Goal: Task Accomplishment & Management: Manage account settings

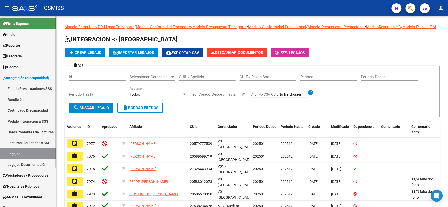
click at [16, 177] on span "Prestadores / Proveedores" at bounding box center [26, 176] width 46 height 6
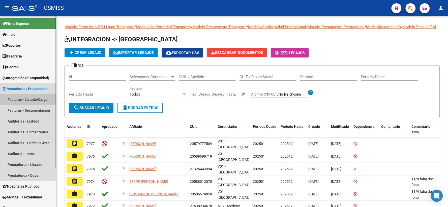
click at [18, 97] on link "Facturas - Listado/Carga" at bounding box center [28, 99] width 56 height 11
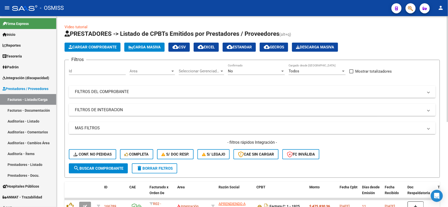
click at [281, 72] on div at bounding box center [282, 71] width 3 height 1
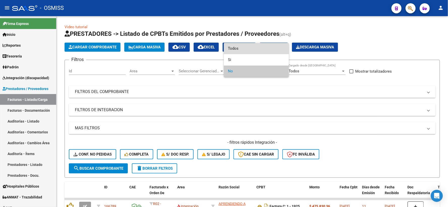
click at [235, 49] on span "Todos" at bounding box center [256, 48] width 57 height 11
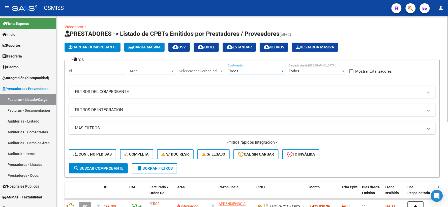
click at [144, 88] on mat-expansion-panel-header "FILTROS DEL COMPROBANTE" at bounding box center [252, 92] width 366 height 12
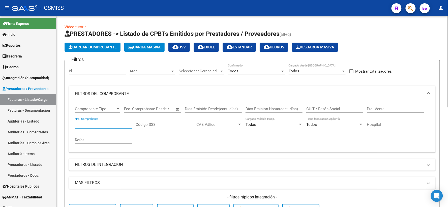
click at [103, 124] on input "Nro. Comprobante" at bounding box center [103, 124] width 57 height 5
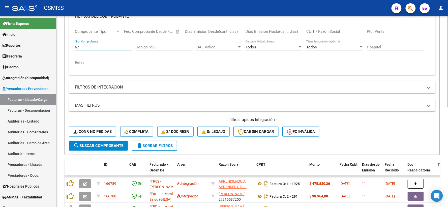
scroll to position [84, 0]
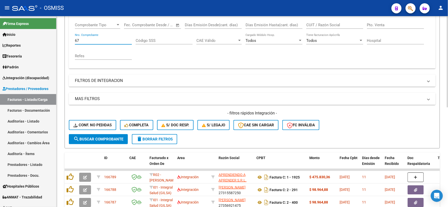
type input "67"
click at [93, 139] on span "search Buscar Comprobante" at bounding box center [98, 139] width 50 height 5
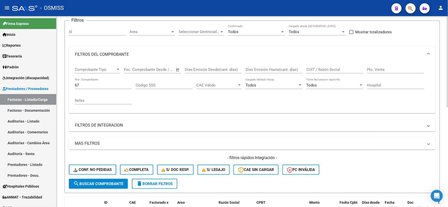
scroll to position [28, 0]
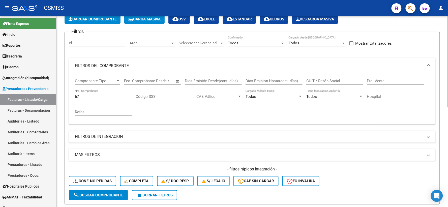
click at [333, 82] on input "CUIT / Razón Social" at bounding box center [334, 81] width 57 height 5
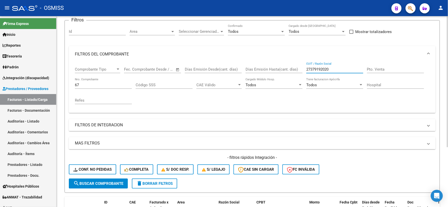
scroll to position [3, 0]
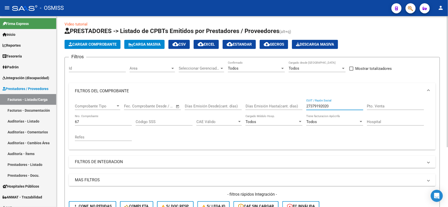
type input "27379192020"
drag, startPoint x: 98, startPoint y: 119, endPoint x: 67, endPoint y: 120, distance: 31.8
click at [67, 120] on form "Filtros Id Area Area Seleccionar Gerenciador Seleccionar Gerenciador Todos Conf…" at bounding box center [251, 143] width 375 height 173
drag, startPoint x: 82, startPoint y: 122, endPoint x: 61, endPoint y: 122, distance: 21.4
click at [61, 122] on div "Video tutorial PRESTADORES -> Listado de CPBTs Emitidos por Prestadores / Prove…" at bounding box center [251, 152] width 391 height 278
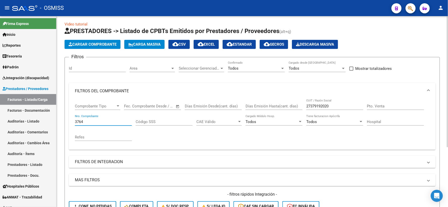
type input "3764"
drag, startPoint x: 335, startPoint y: 104, endPoint x: 306, endPoint y: 108, distance: 29.7
click at [306, 108] on div "27379192020 CUIT / Razón Social" at bounding box center [334, 104] width 57 height 11
drag, startPoint x: 332, startPoint y: 107, endPoint x: 298, endPoint y: 107, distance: 34.8
click at [298, 107] on div "Comprobante Tipo Comprobante Tipo Fecha inicio – Fecha fin Fec. Comprobante Des…" at bounding box center [252, 122] width 354 height 47
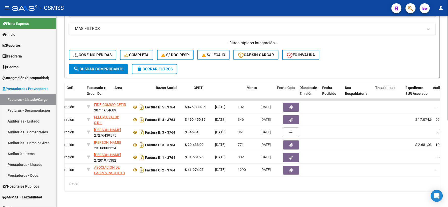
scroll to position [0, 0]
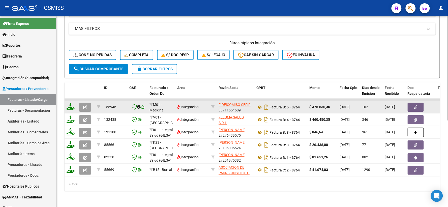
click at [83, 105] on icon "button" at bounding box center [85, 107] width 4 height 4
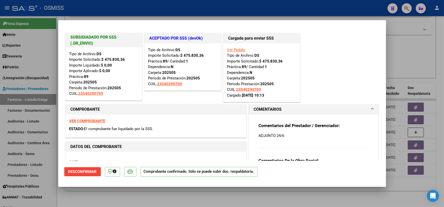
drag, startPoint x: 112, startPoint y: 65, endPoint x: 104, endPoint y: 64, distance: 7.9
click at [104, 64] on strong "$ 0,00" at bounding box center [106, 65] width 11 height 5
click at [92, 120] on strong "VER COMPROBANTE" at bounding box center [87, 121] width 36 height 5
click at [83, 122] on strong "VER COMPROBANTE" at bounding box center [87, 121] width 36 height 5
click at [407, 53] on div at bounding box center [222, 103] width 444 height 207
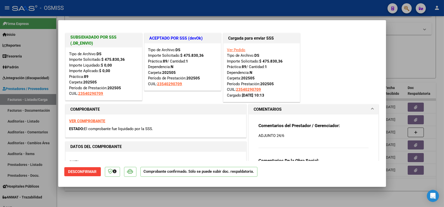
type input "$ 0,00"
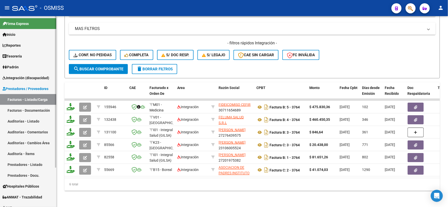
click at [14, 77] on span "Integración (discapacidad)" at bounding box center [26, 78] width 47 height 6
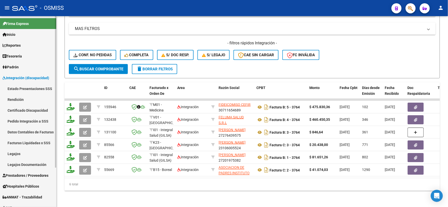
click at [18, 154] on link "Legajos" at bounding box center [28, 153] width 56 height 11
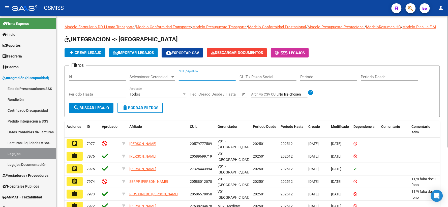
click at [199, 79] on input "CUIL / Apellido" at bounding box center [207, 77] width 57 height 5
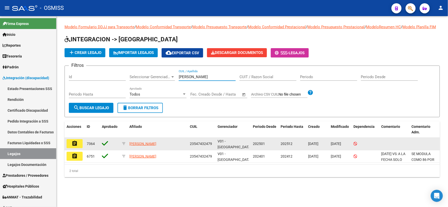
type input "[PERSON_NAME]"
click at [74, 146] on mat-icon "assignment" at bounding box center [75, 143] width 6 height 6
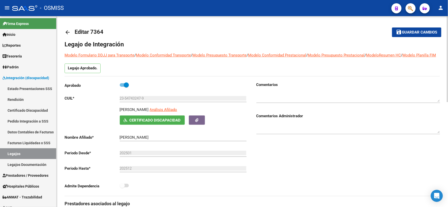
click at [67, 31] on mat-icon "arrow_back" at bounding box center [67, 32] width 6 height 6
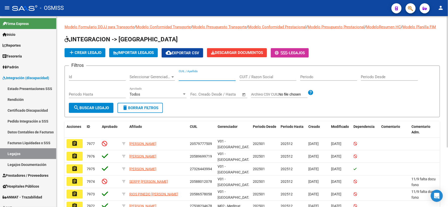
click at [205, 79] on input "CUIL / Apellido" at bounding box center [207, 77] width 57 height 5
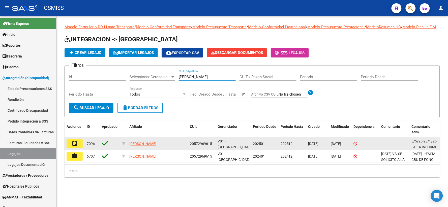
type input "[PERSON_NAME]"
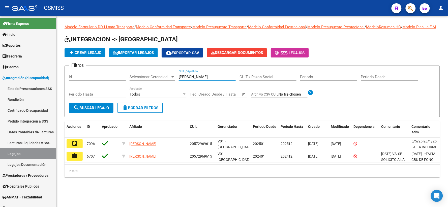
drag, startPoint x: 74, startPoint y: 152, endPoint x: 77, endPoint y: 152, distance: 2.5
click at [75, 148] on button "assignment" at bounding box center [74, 143] width 16 height 9
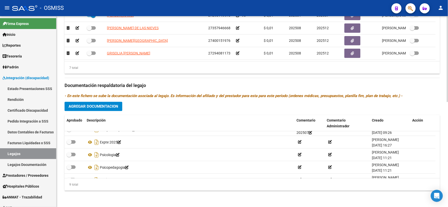
scroll to position [68, 0]
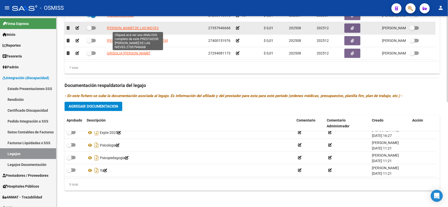
click at [130, 28] on span "[PERSON_NAME] DE LAS NIEVES" at bounding box center [133, 28] width 52 height 4
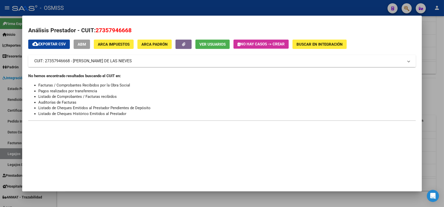
click at [434, 97] on div at bounding box center [222, 103] width 444 height 207
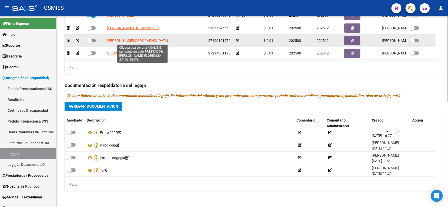
click at [131, 39] on span "[PERSON_NAME][GEOGRAPHIC_DATA]" at bounding box center [137, 41] width 61 height 4
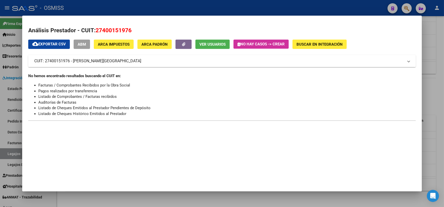
click at [435, 93] on div at bounding box center [222, 103] width 444 height 207
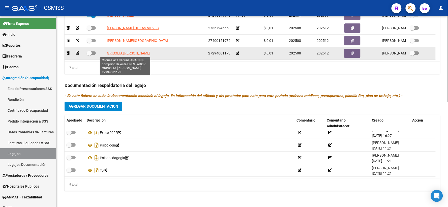
click at [119, 52] on span "GRISOLIA [PERSON_NAME]" at bounding box center [128, 53] width 43 height 4
type textarea "27294081173"
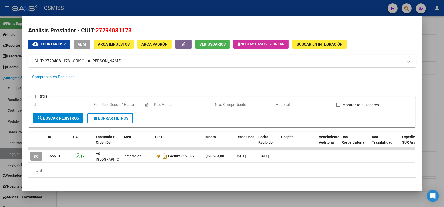
click at [430, 91] on div at bounding box center [222, 103] width 444 height 207
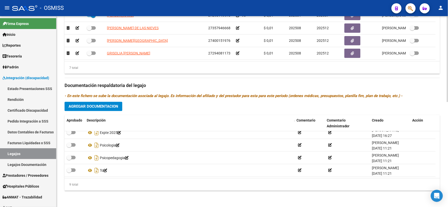
scroll to position [232, 0]
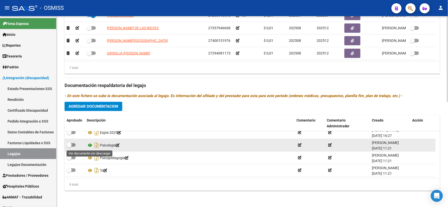
click at [89, 144] on icon at bounding box center [90, 145] width 7 height 6
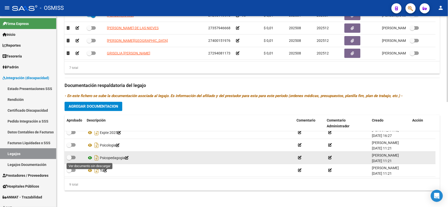
click at [89, 157] on icon at bounding box center [90, 158] width 7 height 6
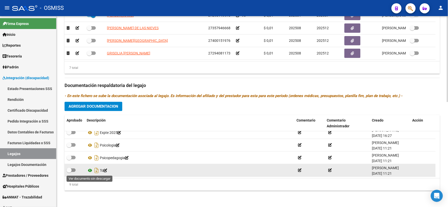
click at [89, 170] on icon at bounding box center [90, 170] width 7 height 6
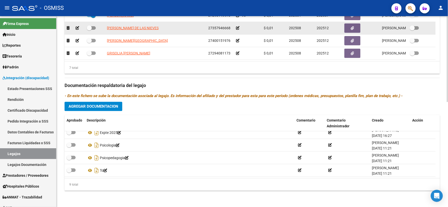
click at [236, 28] on icon at bounding box center [238, 28] width 4 height 4
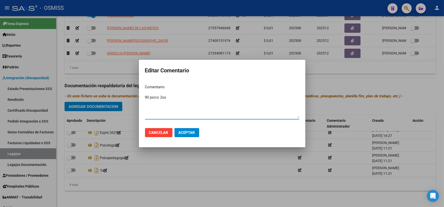
type textarea "90 psico 2ss"
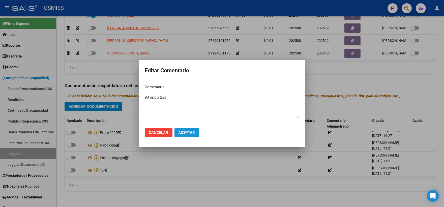
click at [188, 133] on span "Aceptar" at bounding box center [186, 132] width 17 height 5
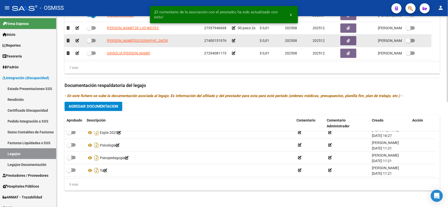
click at [233, 40] on icon at bounding box center [234, 41] width 4 height 4
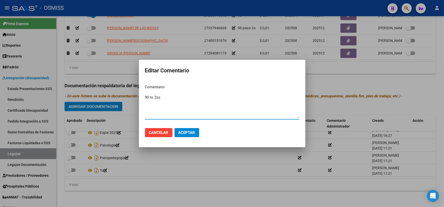
type textarea "90 to 2ss"
click at [180, 134] on span "Aceptar" at bounding box center [186, 132] width 17 height 5
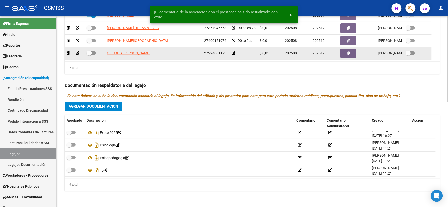
click at [233, 52] on icon at bounding box center [234, 53] width 4 height 4
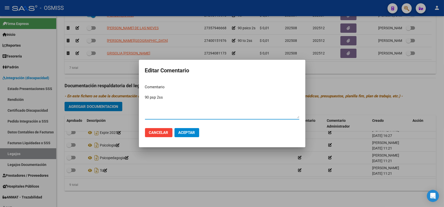
type textarea "90 psp 2ss"
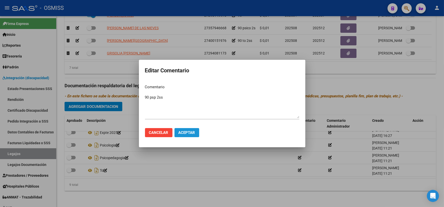
click at [183, 131] on span "Aceptar" at bounding box center [186, 132] width 17 height 5
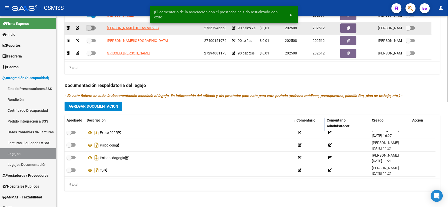
click at [89, 26] on span at bounding box center [89, 27] width 5 height 5
click at [89, 30] on input "checkbox" at bounding box center [89, 30] width 0 height 0
checkbox input "true"
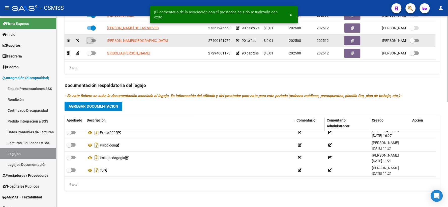
click at [88, 42] on span at bounding box center [89, 40] width 5 height 5
click at [89, 42] on input "checkbox" at bounding box center [89, 42] width 0 height 0
checkbox input "true"
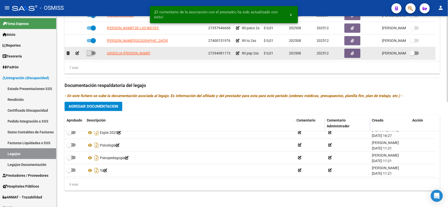
click at [88, 53] on span at bounding box center [89, 53] width 5 height 5
click at [89, 55] on input "checkbox" at bounding box center [89, 55] width 0 height 0
checkbox input "true"
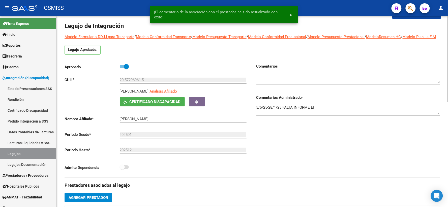
scroll to position [0, 0]
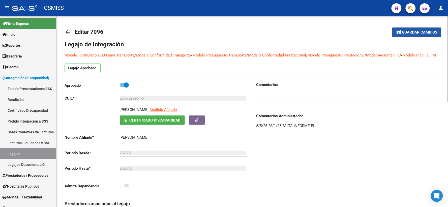
click at [418, 35] on button "save Guardar cambios" at bounding box center [416, 31] width 49 height 9
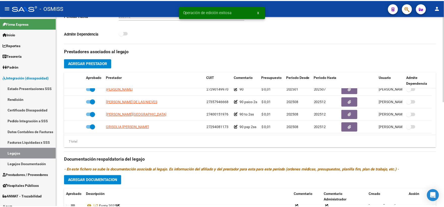
scroll to position [168, 0]
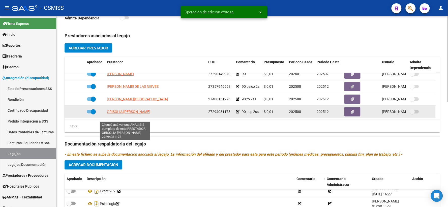
click at [127, 114] on span "GRISOLIA [PERSON_NAME]" at bounding box center [128, 112] width 43 height 4
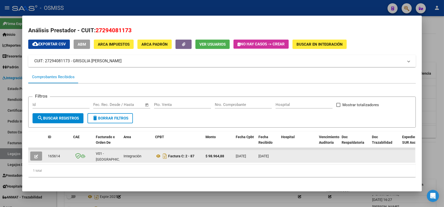
click at [34, 154] on icon "button" at bounding box center [36, 156] width 4 height 4
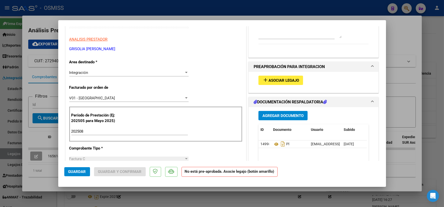
scroll to position [84, 0]
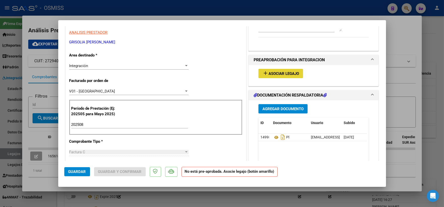
click at [275, 71] on span "Asociar Legajo" at bounding box center [283, 73] width 30 height 5
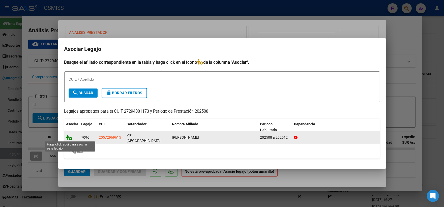
click at [70, 137] on icon at bounding box center [69, 137] width 6 height 6
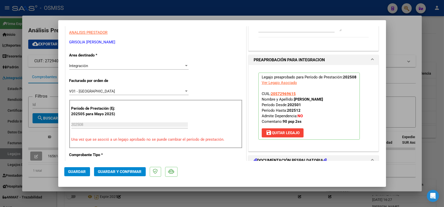
click at [74, 169] on span "Guardar" at bounding box center [77, 171] width 18 height 5
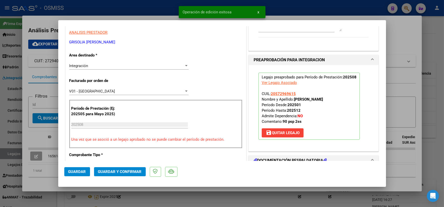
click at [430, 51] on div at bounding box center [222, 103] width 444 height 207
type input "$ 0,00"
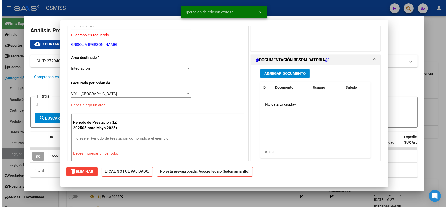
scroll to position [0, 0]
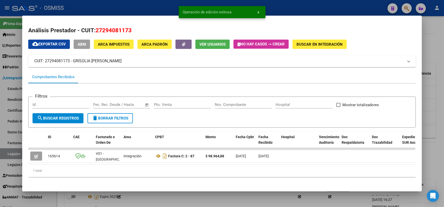
click at [430, 51] on div at bounding box center [222, 103] width 444 height 207
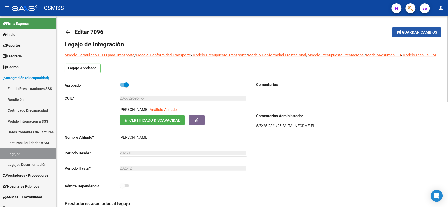
click at [414, 33] on span "Guardar cambios" at bounding box center [419, 32] width 35 height 5
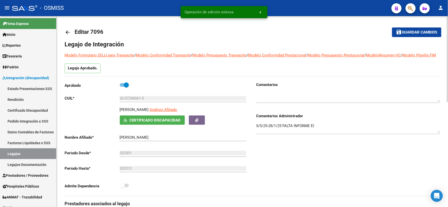
click at [66, 33] on mat-icon "arrow_back" at bounding box center [67, 32] width 6 height 6
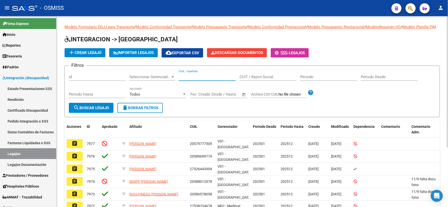
click at [202, 79] on input "CUIL / Apellido" at bounding box center [207, 77] width 57 height 5
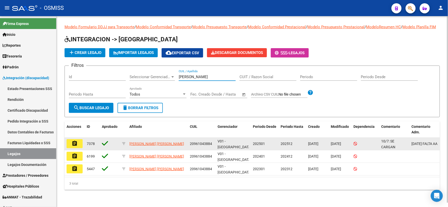
type input "[PERSON_NAME]"
click at [75, 146] on mat-icon "assignment" at bounding box center [75, 143] width 6 height 6
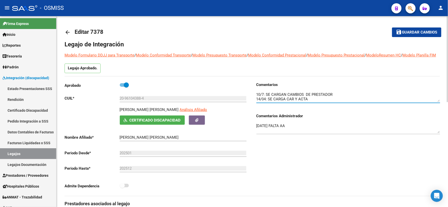
drag, startPoint x: 439, startPoint y: 106, endPoint x: 439, endPoint y: 112, distance: 5.5
click at [439, 108] on div at bounding box center [348, 97] width 184 height 20
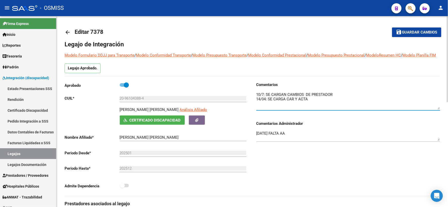
drag, startPoint x: 438, startPoint y: 106, endPoint x: 438, endPoint y: 114, distance: 7.6
click at [438, 109] on textarea at bounding box center [348, 101] width 184 height 18
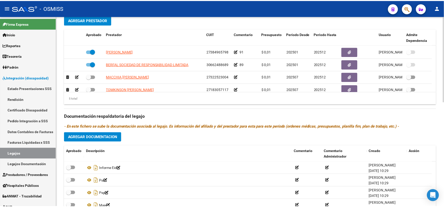
scroll to position [18, 0]
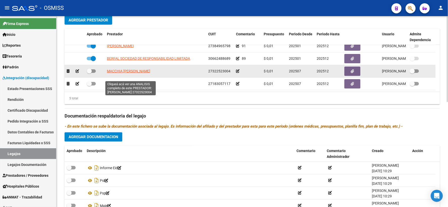
click at [130, 73] on span "MACCHIA [PERSON_NAME]" at bounding box center [128, 71] width 43 height 4
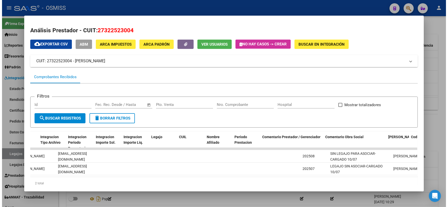
scroll to position [0, 693]
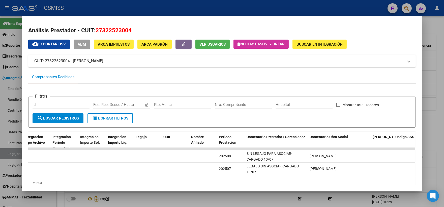
click at [432, 139] on div at bounding box center [222, 103] width 444 height 207
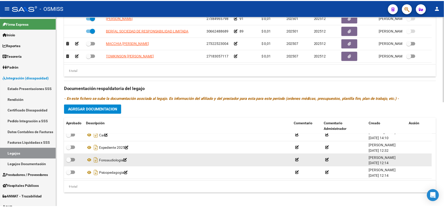
scroll to position [232, 0]
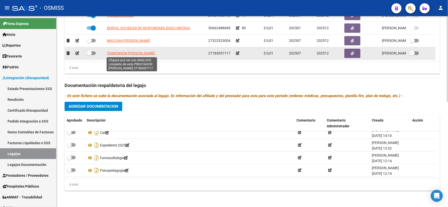
click at [128, 52] on span "TOMKINSON [PERSON_NAME]" at bounding box center [131, 53] width 48 height 4
type textarea "27183057117"
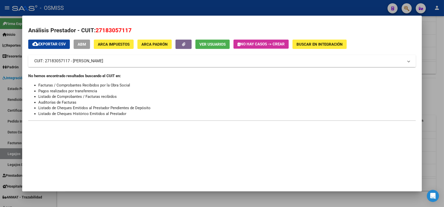
click at [434, 93] on div at bounding box center [222, 103] width 444 height 207
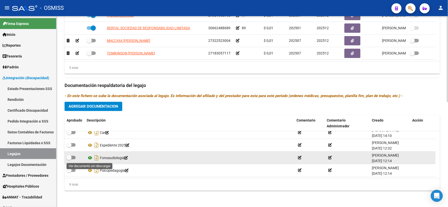
click at [90, 157] on icon at bounding box center [90, 158] width 7 height 6
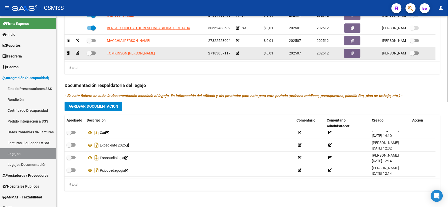
click at [238, 51] on icon at bounding box center [238, 53] width 4 height 4
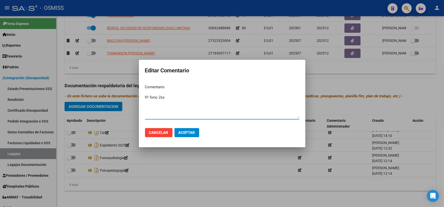
type textarea "91 fono 2ss"
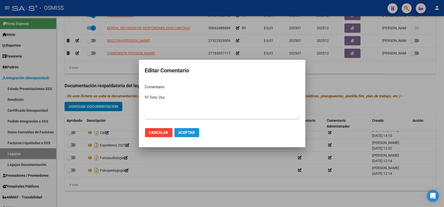
click at [188, 132] on span "Aceptar" at bounding box center [186, 132] width 17 height 5
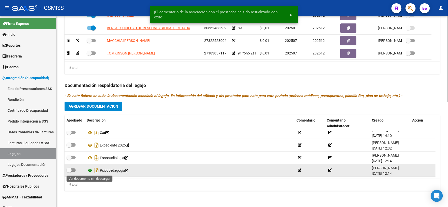
click at [89, 170] on icon at bounding box center [90, 170] width 7 height 6
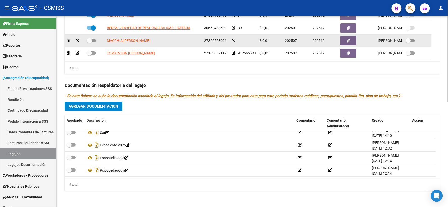
click at [233, 39] on icon at bounding box center [234, 41] width 4 height 4
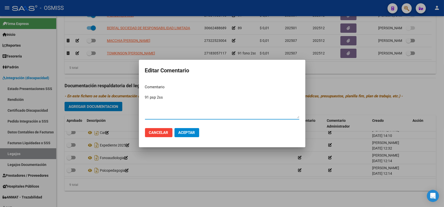
type textarea "91 psp 2ss"
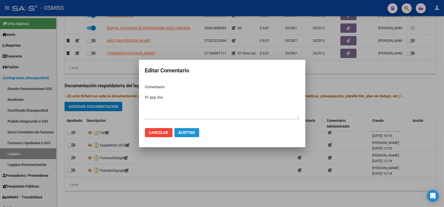
click at [189, 132] on span "Aceptar" at bounding box center [186, 132] width 17 height 5
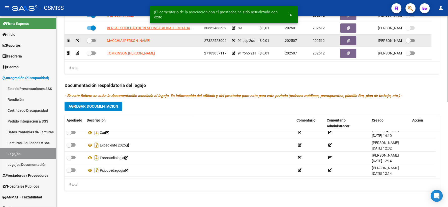
click at [89, 41] on span at bounding box center [89, 40] width 5 height 5
click at [89, 42] on input "checkbox" at bounding box center [89, 42] width 0 height 0
checkbox input "true"
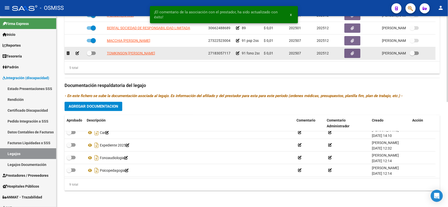
click at [88, 53] on span at bounding box center [89, 53] width 5 height 5
click at [89, 55] on input "checkbox" at bounding box center [89, 55] width 0 height 0
checkbox input "true"
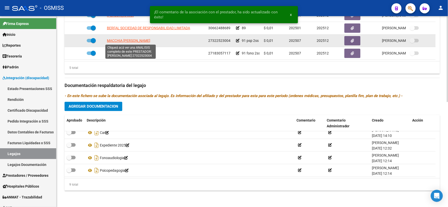
click at [120, 39] on span "MACCHIA [PERSON_NAME]" at bounding box center [128, 41] width 43 height 4
type textarea "27322523004"
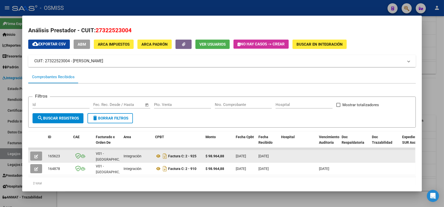
click at [34, 154] on icon "button" at bounding box center [36, 156] width 4 height 4
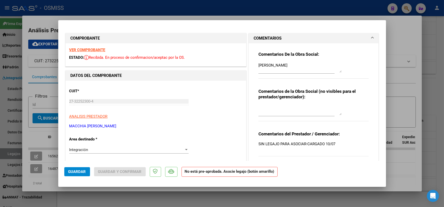
scroll to position [84, 0]
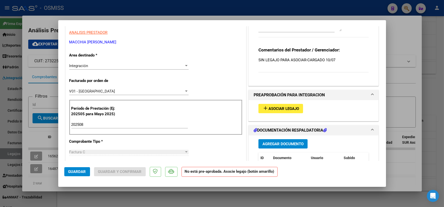
click at [270, 109] on span "Asociar Legajo" at bounding box center [283, 108] width 30 height 5
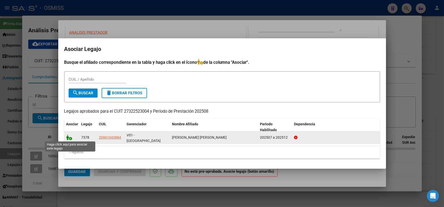
click at [67, 136] on icon at bounding box center [69, 137] width 6 height 6
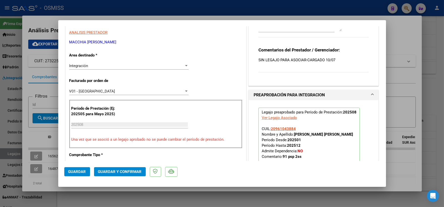
click at [75, 171] on span "Guardar" at bounding box center [77, 171] width 18 height 5
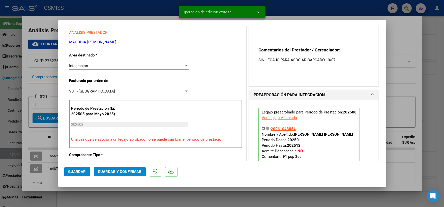
click at [402, 109] on div at bounding box center [222, 103] width 444 height 207
type input "$ 0,00"
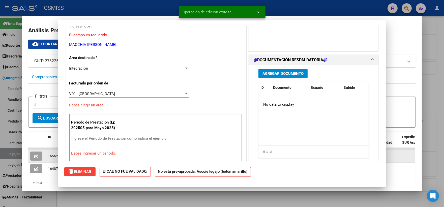
scroll to position [0, 0]
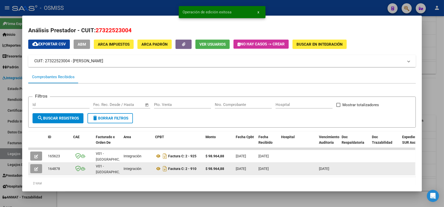
click at [34, 166] on span "button" at bounding box center [36, 168] width 4 height 5
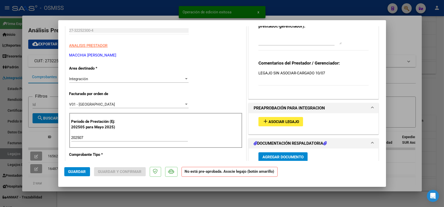
scroll to position [84, 0]
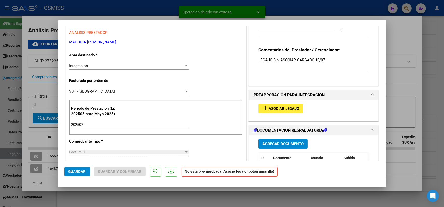
click at [268, 109] on span "Asociar Legajo" at bounding box center [283, 108] width 30 height 5
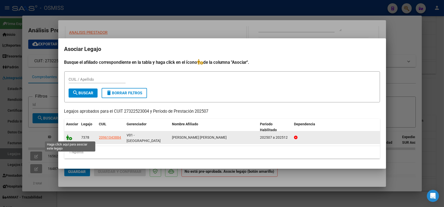
click at [67, 137] on icon at bounding box center [69, 137] width 6 height 6
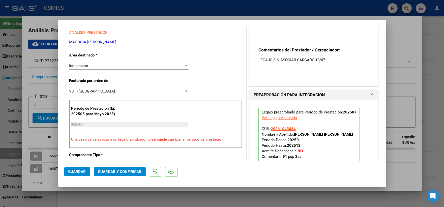
click at [77, 172] on span "Guardar" at bounding box center [77, 171] width 18 height 5
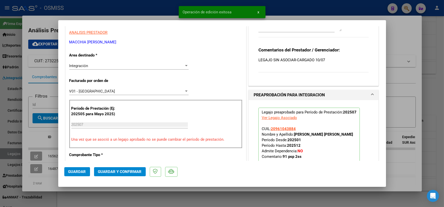
click at [395, 94] on div at bounding box center [222, 103] width 444 height 207
type input "$ 0,00"
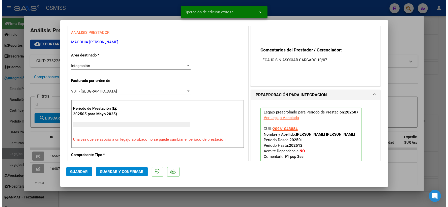
scroll to position [0, 0]
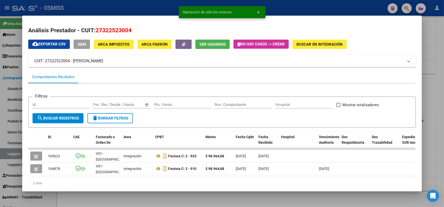
click at [431, 96] on div at bounding box center [222, 103] width 444 height 207
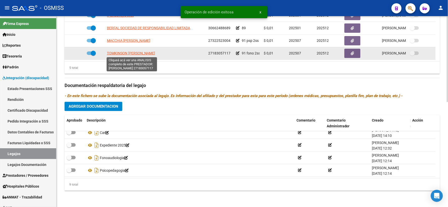
click at [123, 53] on span "TOMKINSON [PERSON_NAME]" at bounding box center [131, 53] width 48 height 4
type textarea "27183057117"
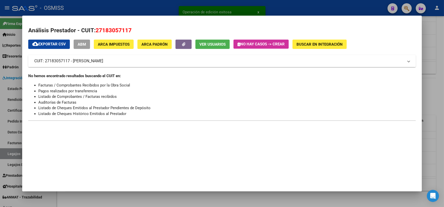
click at [433, 94] on div at bounding box center [222, 103] width 444 height 207
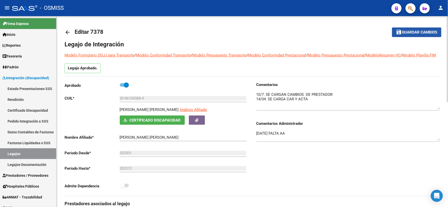
click at [421, 31] on span "Guardar cambios" at bounding box center [419, 32] width 35 height 5
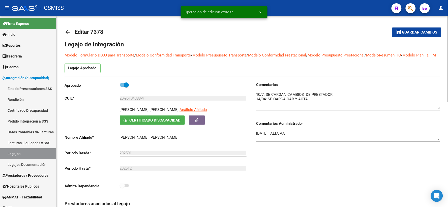
click at [69, 32] on mat-icon "arrow_back" at bounding box center [67, 32] width 6 height 6
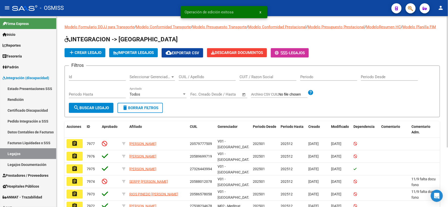
click at [202, 79] on input "CUIL / Apellido" at bounding box center [207, 77] width 57 height 5
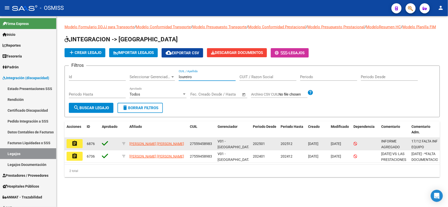
type input "loureiro"
click at [72, 146] on mat-icon "assignment" at bounding box center [75, 143] width 6 height 6
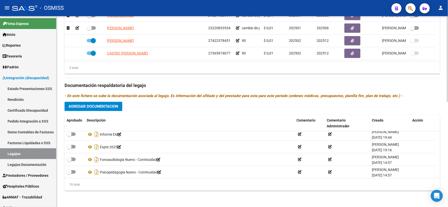
scroll to position [81, 0]
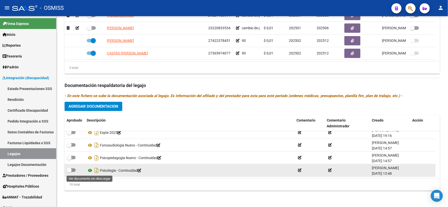
click at [89, 169] on icon at bounding box center [90, 170] width 7 height 6
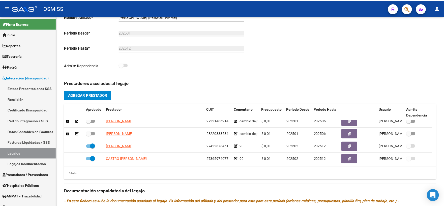
scroll to position [0, 0]
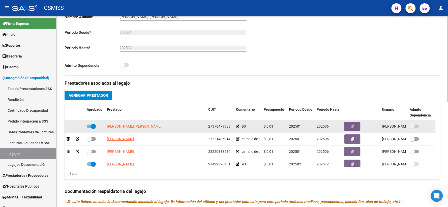
click at [237, 128] on icon at bounding box center [238, 126] width 4 height 4
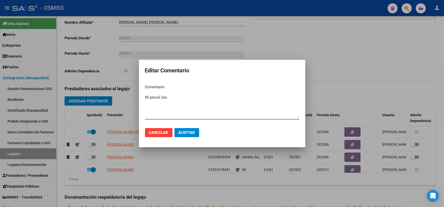
type textarea "90 psicol 2ss"
click at [182, 132] on span "Aceptar" at bounding box center [186, 132] width 17 height 5
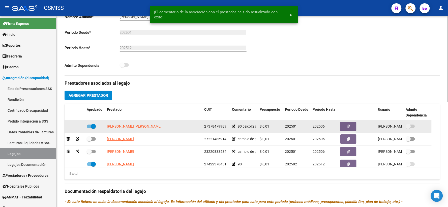
click at [89, 129] on label at bounding box center [91, 126] width 9 height 6
click at [89, 128] on input "checkbox" at bounding box center [89, 128] width 0 height 0
checkbox input "false"
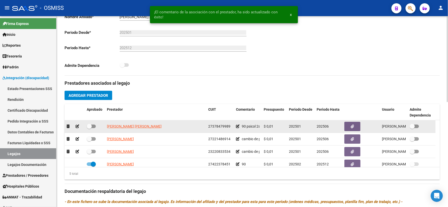
click at [77, 128] on icon at bounding box center [78, 126] width 4 height 4
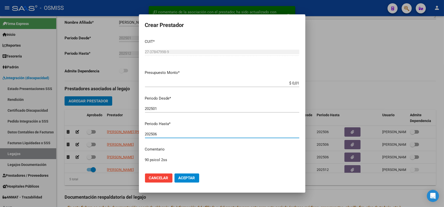
click at [165, 134] on input "202506" at bounding box center [222, 134] width 154 height 5
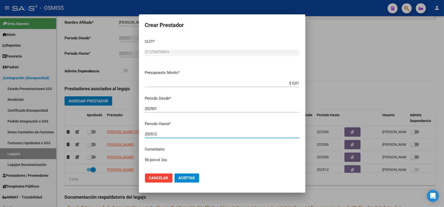
type input "202512"
click at [183, 179] on span "Aceptar" at bounding box center [186, 178] width 17 height 5
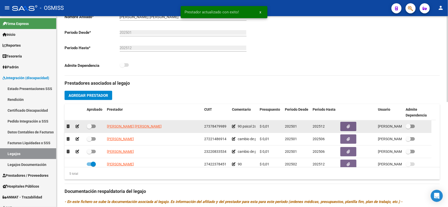
click at [89, 129] on span at bounding box center [89, 126] width 5 height 5
click at [89, 128] on input "checkbox" at bounding box center [89, 128] width 0 height 0
checkbox input "true"
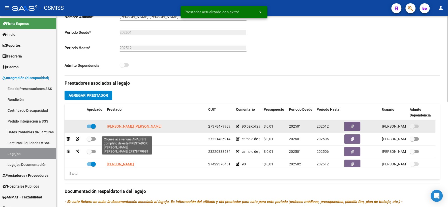
click at [121, 128] on span "[PERSON_NAME] [PERSON_NAME]" at bounding box center [134, 126] width 55 height 4
type textarea "27378479989"
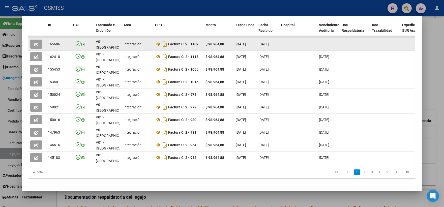
click at [34, 43] on icon "button" at bounding box center [36, 45] width 4 height 4
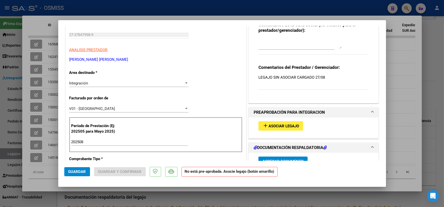
scroll to position [84, 0]
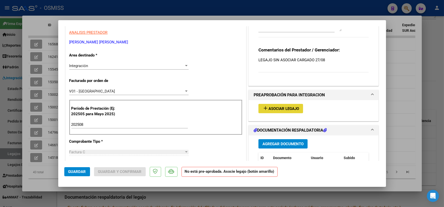
click at [270, 109] on span "Asociar Legajo" at bounding box center [283, 108] width 30 height 5
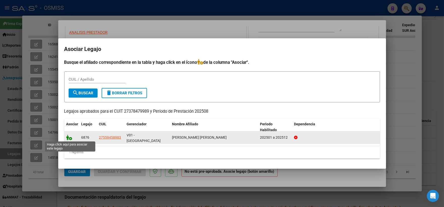
click at [69, 136] on icon at bounding box center [69, 137] width 6 height 6
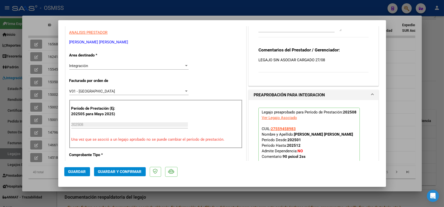
click at [76, 170] on span "Guardar" at bounding box center [77, 171] width 18 height 5
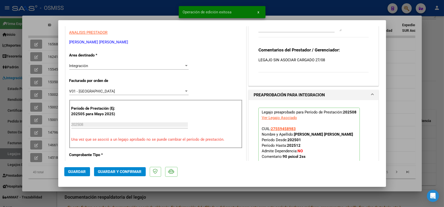
click at [399, 97] on div at bounding box center [222, 103] width 444 height 207
type input "$ 0,00"
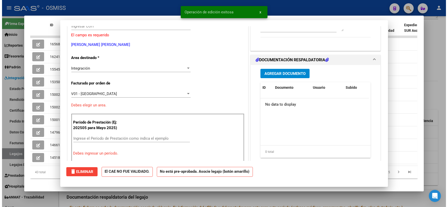
scroll to position [0, 0]
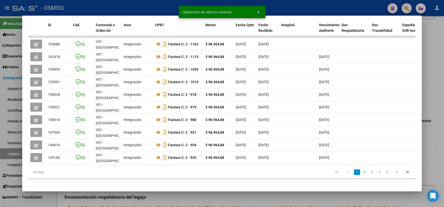
click at [437, 76] on div at bounding box center [222, 103] width 444 height 207
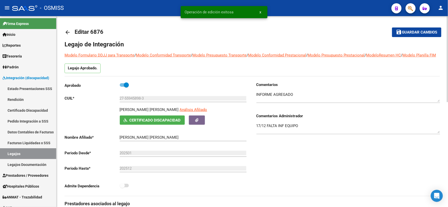
click at [405, 33] on span "Guardar cambios" at bounding box center [419, 32] width 35 height 5
click at [69, 32] on mat-icon "arrow_back" at bounding box center [67, 32] width 6 height 6
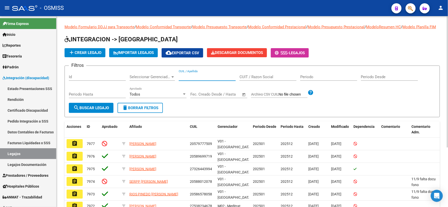
click at [215, 79] on input "CUIL / Apellido" at bounding box center [207, 77] width 57 height 5
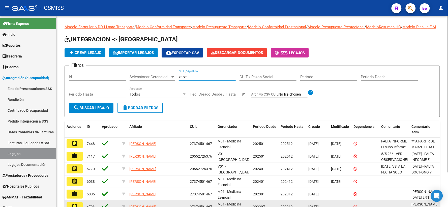
type input "zarza"
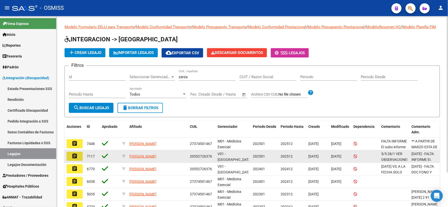
click at [73, 159] on mat-icon "assignment" at bounding box center [75, 156] width 6 height 6
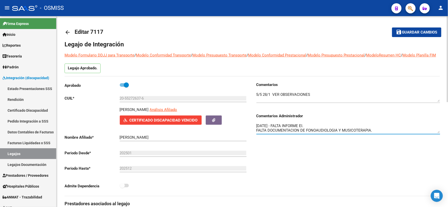
drag, startPoint x: 439, startPoint y: 137, endPoint x: 441, endPoint y: 148, distance: 10.9
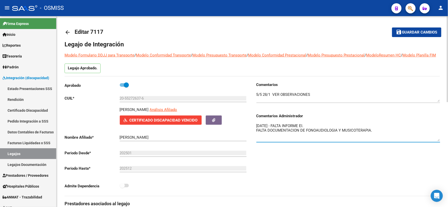
drag, startPoint x: 438, startPoint y: 138, endPoint x: 331, endPoint y: 175, distance: 113.0
click at [437, 141] on textarea "[DATE] - FALTA INFORME EI. FALTA DOCUMENTACION DE FONOAUDIOLOGIA Y MUSICOTERAPI…" at bounding box center [348, 132] width 184 height 18
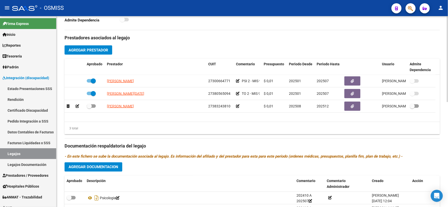
scroll to position [168, 0]
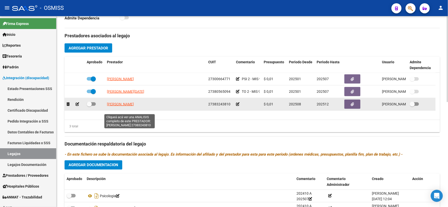
click at [115, 106] on span "[PERSON_NAME]" at bounding box center [120, 104] width 27 height 4
type textarea "27383243810"
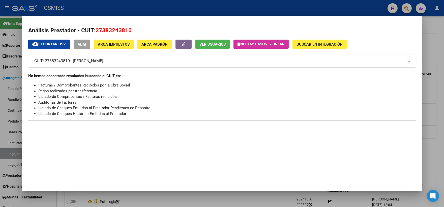
click at [425, 98] on div at bounding box center [222, 103] width 444 height 207
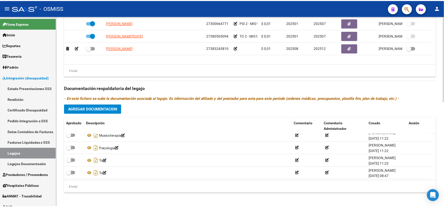
scroll to position [55, 0]
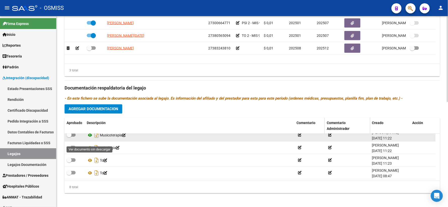
click at [91, 138] on icon at bounding box center [90, 135] width 7 height 6
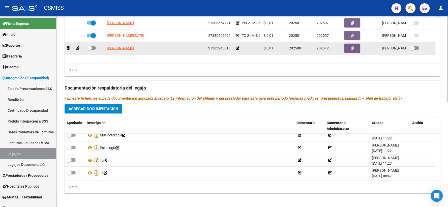
click at [237, 50] on icon at bounding box center [238, 48] width 4 height 4
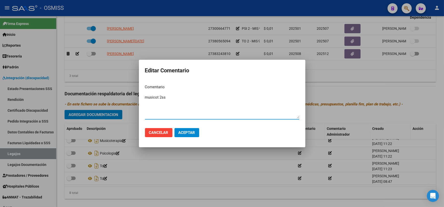
type textarea "musicot 2ss"
click at [185, 130] on span "Aceptar" at bounding box center [186, 132] width 17 height 5
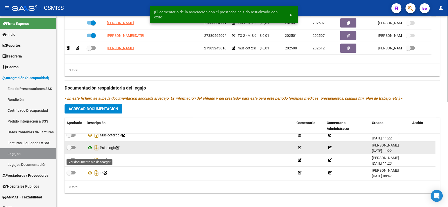
click at [91, 151] on icon at bounding box center [90, 148] width 7 height 6
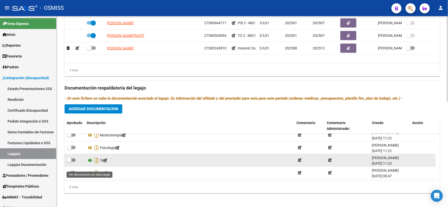
click at [89, 163] on icon at bounding box center [90, 160] width 7 height 6
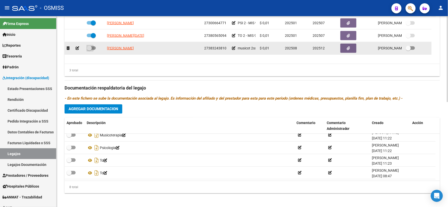
click at [89, 51] on span at bounding box center [89, 48] width 5 height 5
click at [89, 50] on input "checkbox" at bounding box center [89, 50] width 0 height 0
checkbox input "true"
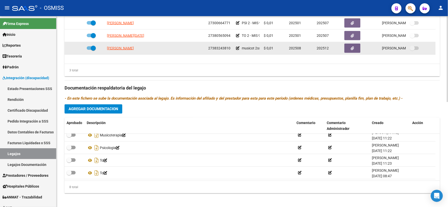
click at [236, 50] on icon at bounding box center [238, 48] width 4 height 4
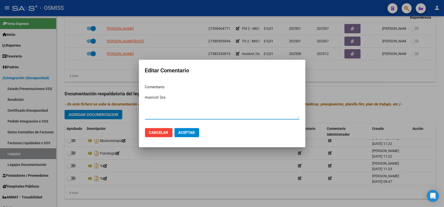
click at [145, 97] on textarea "musicot 2ss" at bounding box center [222, 106] width 154 height 24
type textarea "90 musicot 2ss"
click at [184, 131] on span "Aceptar" at bounding box center [186, 132] width 17 height 5
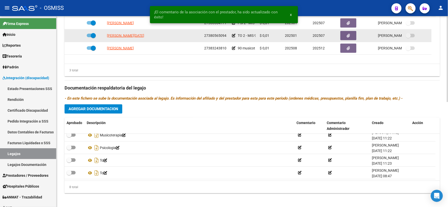
click at [233, 37] on icon at bounding box center [234, 36] width 4 height 4
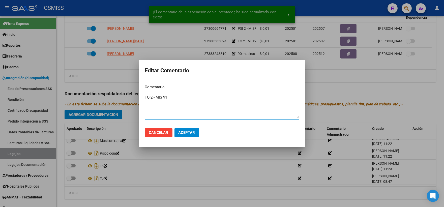
click at [145, 96] on textarea "TO 2 - MIS 91" at bounding box center [222, 106] width 154 height 24
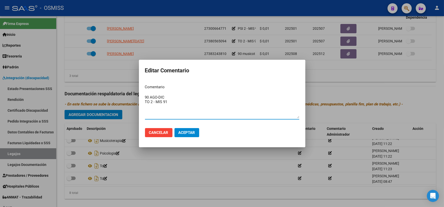
click at [155, 102] on textarea "90 AGO-DIC TO 2 - MIS 91" at bounding box center [222, 106] width 154 height 24
click at [171, 101] on textarea "90 AGO-DIC TO 2 - (MIS 91" at bounding box center [222, 106] width 154 height 24
type textarea "90 AGO-DIC TO 2 - (MIS 91 ENE-JULIO)"
click at [185, 133] on span "Aceptar" at bounding box center [186, 132] width 17 height 5
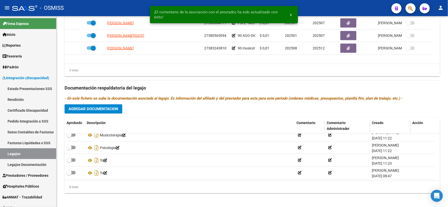
click at [234, 27] on div "¡El comentario de la asociación con el prestador, ha sido actualizado con éxito…" at bounding box center [224, 14] width 160 height 29
click at [232, 28] on div "¡El comentario de la asociación con el prestador, ha sido actualizado con éxito…" at bounding box center [224, 14] width 160 height 29
click at [234, 28] on div "¡El comentario de la asociación con el prestador, ha sido actualizado con éxito…" at bounding box center [224, 14] width 160 height 29
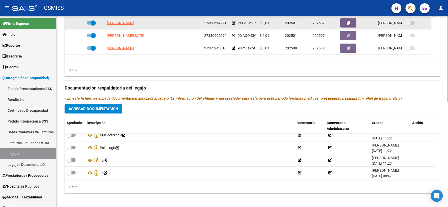
click at [232, 25] on icon at bounding box center [234, 23] width 4 height 4
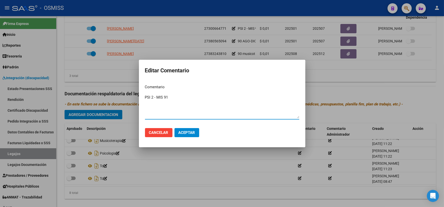
click at [145, 97] on textarea "PSI 2 - MIS 91" at bounding box center [222, 106] width 154 height 24
click at [156, 101] on textarea "90 AGO-DIC PSI 2 - MIS 91" at bounding box center [222, 106] width 154 height 24
click at [178, 103] on textarea "90 AGO-DIC PSI 2 - (MIS 91" at bounding box center [222, 106] width 154 height 24
type textarea "90 AGO-DIC PSI 2 - (MIS 91 ENE-JULIO)"
click at [191, 130] on span "Aceptar" at bounding box center [186, 132] width 17 height 5
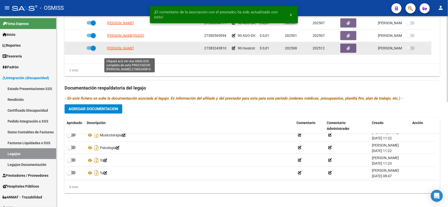
click at [125, 50] on span "[PERSON_NAME]" at bounding box center [120, 48] width 27 height 4
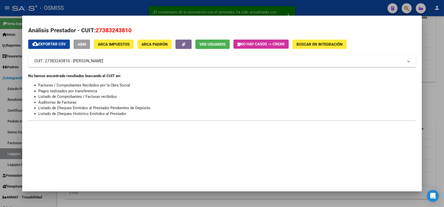
click at [431, 103] on div at bounding box center [222, 103] width 444 height 207
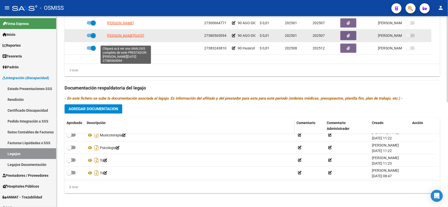
click at [127, 38] on span "[PERSON_NAME][DATE]" at bounding box center [125, 35] width 37 height 4
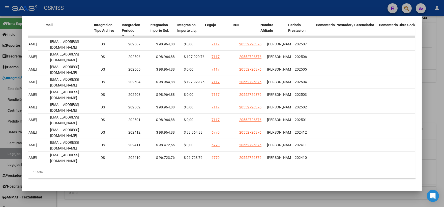
scroll to position [0, 624]
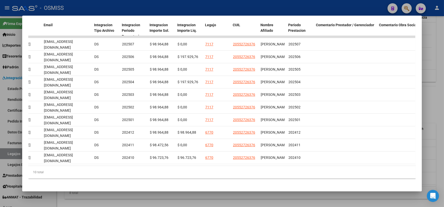
click at [436, 97] on div at bounding box center [222, 103] width 444 height 207
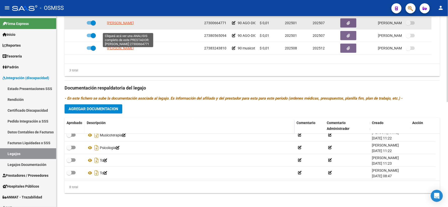
click at [114, 25] on span "[PERSON_NAME]" at bounding box center [120, 23] width 27 height 4
type textarea "27300664771"
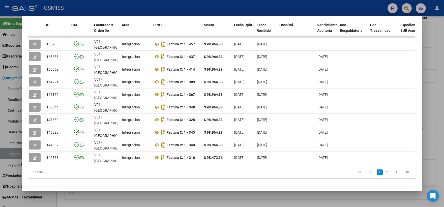
scroll to position [0, 0]
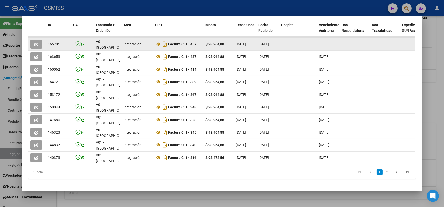
click at [32, 42] on button "button" at bounding box center [36, 44] width 12 height 9
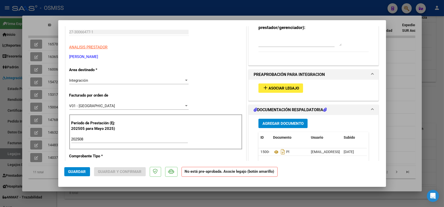
scroll to position [84, 0]
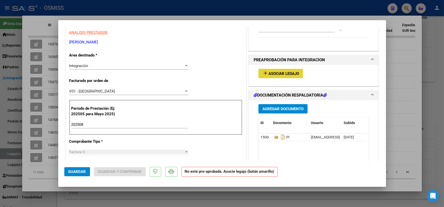
click at [274, 73] on span "Asociar Legajo" at bounding box center [283, 73] width 30 height 5
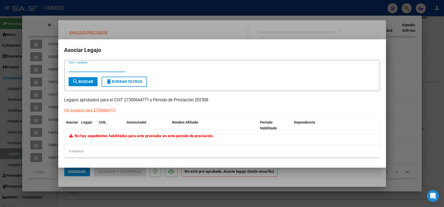
click at [390, 112] on div at bounding box center [222, 103] width 444 height 207
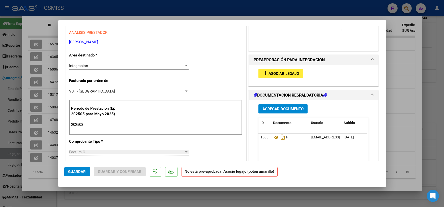
click at [403, 113] on div at bounding box center [222, 103] width 444 height 207
type input "$ 0,00"
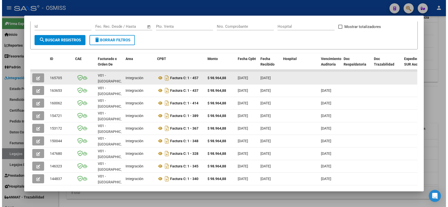
scroll to position [28, 0]
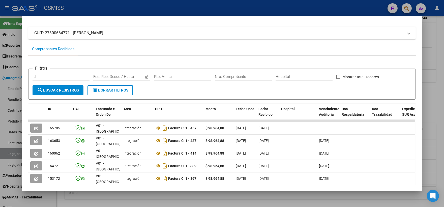
click at [434, 110] on div at bounding box center [222, 103] width 444 height 207
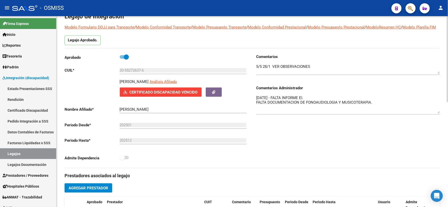
scroll to position [0, 0]
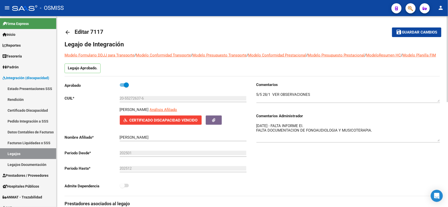
click at [405, 31] on span "Guardar cambios" at bounding box center [419, 32] width 35 height 5
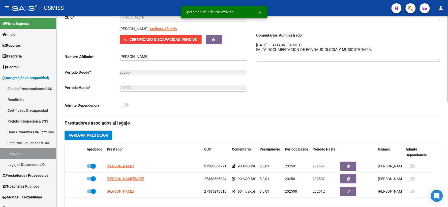
scroll to position [84, 0]
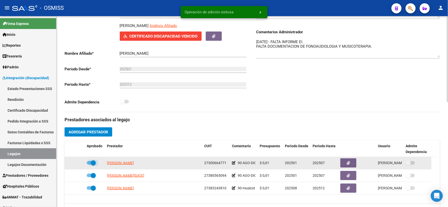
click at [88, 164] on span at bounding box center [91, 163] width 9 height 4
click at [89, 165] on input "checkbox" at bounding box center [89, 164] width 0 height 0
checkbox input "false"
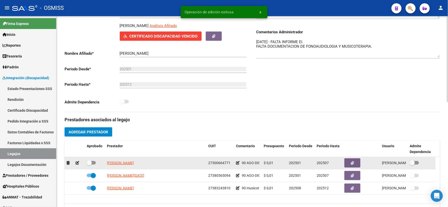
click at [76, 164] on icon at bounding box center [78, 163] width 4 height 4
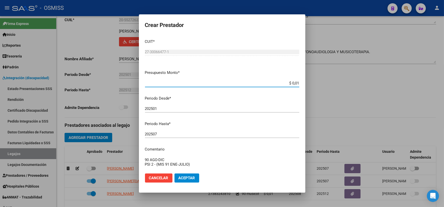
click at [182, 132] on input "202507" at bounding box center [222, 134] width 154 height 5
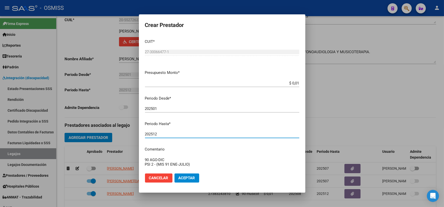
type input "202512"
click at [182, 176] on span "Aceptar" at bounding box center [186, 178] width 17 height 5
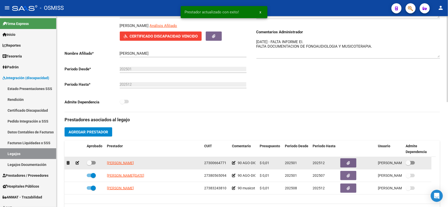
click at [87, 165] on span at bounding box center [89, 162] width 5 height 5
click at [89, 165] on input "checkbox" at bounding box center [89, 164] width 0 height 0
checkbox input "true"
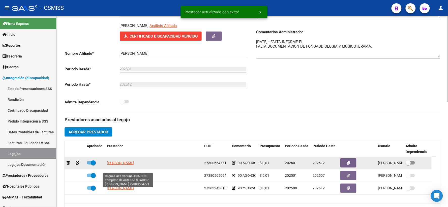
click at [131, 165] on span "[PERSON_NAME]" at bounding box center [120, 163] width 27 height 4
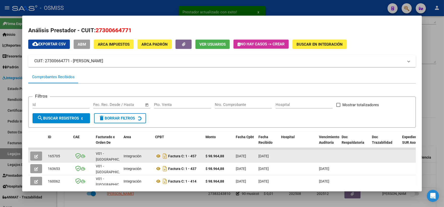
click at [37, 154] on button "button" at bounding box center [36, 155] width 12 height 9
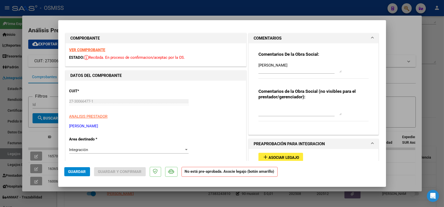
click at [271, 154] on button "add Asociar Legajo" at bounding box center [280, 157] width 45 height 9
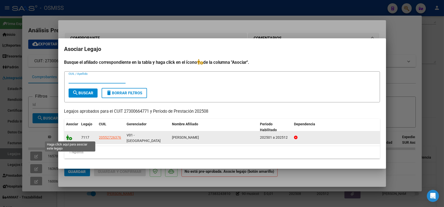
click at [70, 137] on icon at bounding box center [69, 137] width 6 height 6
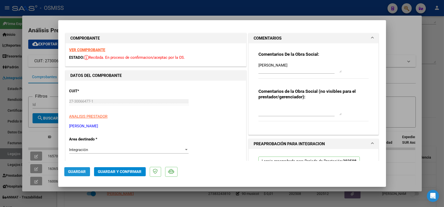
click at [76, 173] on span "Guardar" at bounding box center [77, 171] width 18 height 5
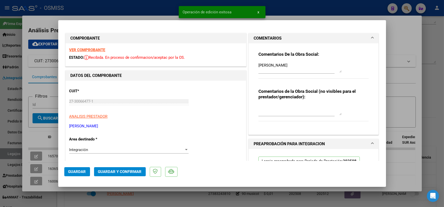
click at [398, 104] on div at bounding box center [222, 103] width 444 height 207
type input "$ 0,00"
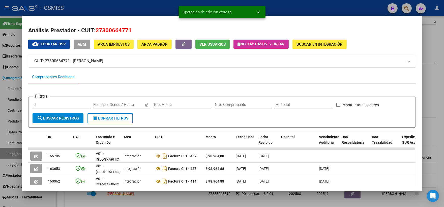
click at [430, 103] on div at bounding box center [222, 103] width 444 height 207
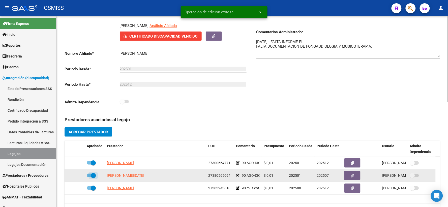
click at [89, 177] on span at bounding box center [91, 176] width 9 height 4
click at [89, 177] on input "checkbox" at bounding box center [89, 177] width 0 height 0
checkbox input "false"
click at [77, 177] on icon at bounding box center [78, 176] width 4 height 4
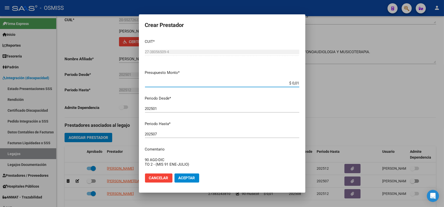
click at [159, 134] on input "202507" at bounding box center [222, 134] width 154 height 5
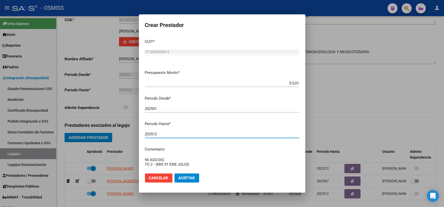
type input "202512"
click at [180, 176] on span "Aceptar" at bounding box center [186, 178] width 17 height 5
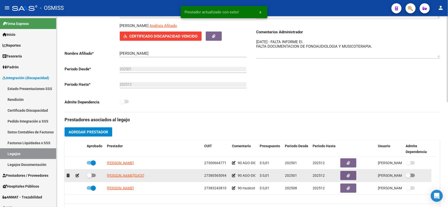
drag, startPoint x: 88, startPoint y: 182, endPoint x: 150, endPoint y: 161, distance: 66.1
click at [88, 178] on span at bounding box center [89, 175] width 5 height 5
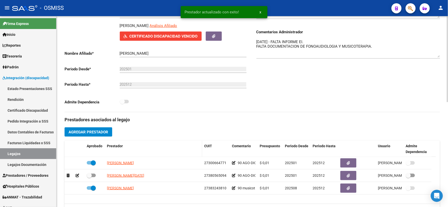
click at [89, 177] on input "checkbox" at bounding box center [89, 177] width 0 height 0
checkbox input "true"
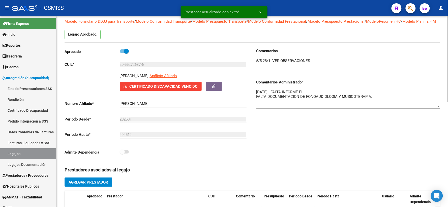
scroll to position [0, 0]
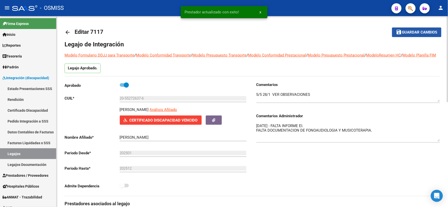
click at [420, 30] on span "Guardar cambios" at bounding box center [419, 32] width 35 height 5
click at [67, 32] on mat-icon "arrow_back" at bounding box center [67, 32] width 6 height 6
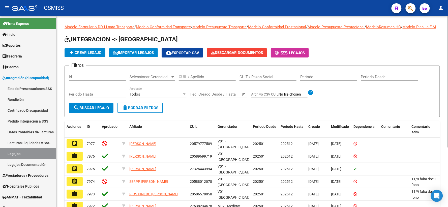
click at [208, 79] on input "CUIL / Apellido" at bounding box center [207, 77] width 57 height 5
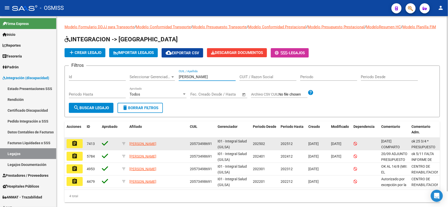
type input "[PERSON_NAME]"
click at [72, 146] on mat-icon "assignment" at bounding box center [75, 143] width 6 height 6
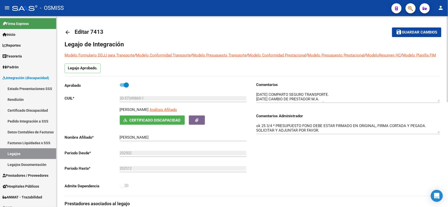
click at [438, 134] on div "ok 25 3/4 * PRESUPUESTO FONO DEBE ESTAR FIRMADO EN ORIGINAL, FIRMA CORTADA Y PE…" at bounding box center [348, 126] width 184 height 15
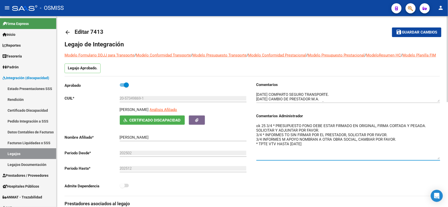
drag, startPoint x: 437, startPoint y: 138, endPoint x: 439, endPoint y: 164, distance: 26.5
click at [439, 159] on textarea "ok 25 3/4 * PRESUPUESTO FONO DEBE ESTAR FIRMADO EN ORIGINAL, FIRMA CORTADA Y PE…" at bounding box center [348, 141] width 184 height 36
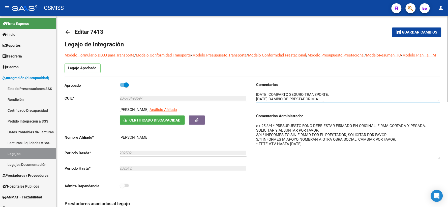
drag, startPoint x: 437, startPoint y: 107, endPoint x: 437, endPoint y: 117, distance: 9.9
click at [437, 117] on div "Comentarios Comentarios Administrador ok 25 3/4 * PRESUPUESTO FONO DEBE ESTAR F…" at bounding box center [348, 123] width 184 height 83
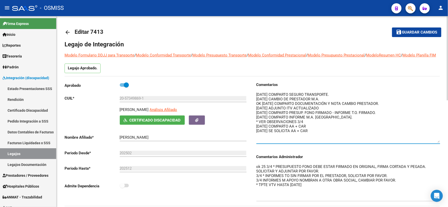
drag, startPoint x: 437, startPoint y: 107, endPoint x: 442, endPoint y: 148, distance: 41.0
click at [313, 76] on div "Legajo Aprobado." at bounding box center [251, 69] width 375 height 13
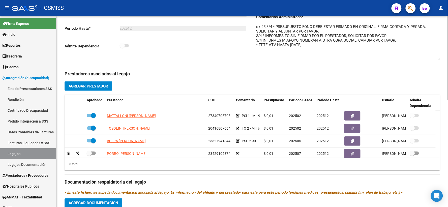
scroll to position [55, 0]
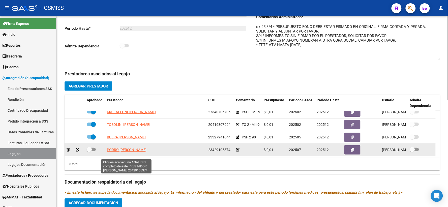
click at [126, 152] on span "PORRO [PERSON_NAME]" at bounding box center [127, 150] width 40 height 4
type textarea "23429105374"
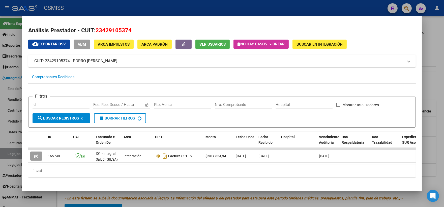
click at [433, 81] on div at bounding box center [222, 103] width 444 height 207
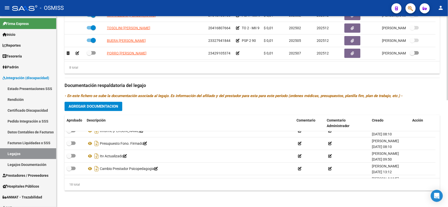
scroll to position [181, 0]
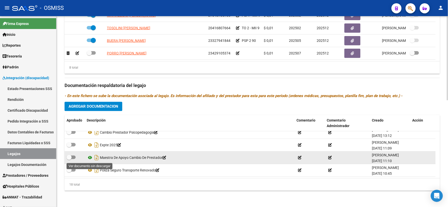
click at [89, 157] on icon at bounding box center [90, 157] width 7 height 6
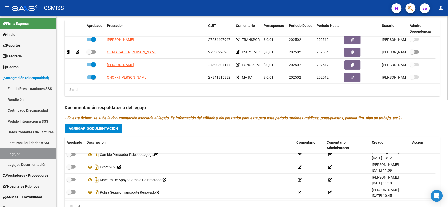
scroll to position [1, 0]
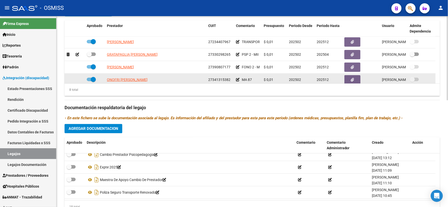
click at [88, 81] on span at bounding box center [91, 80] width 9 height 4
click at [89, 81] on input "checkbox" at bounding box center [89, 81] width 0 height 0
checkbox input "false"
click at [78, 81] on icon at bounding box center [78, 80] width 4 height 4
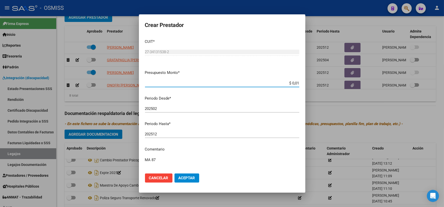
click at [164, 135] on input "202512" at bounding box center [222, 134] width 154 height 5
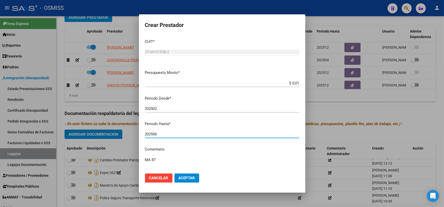
type input "202506"
click at [185, 178] on span "Aceptar" at bounding box center [186, 178] width 17 height 5
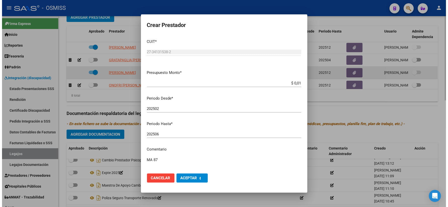
scroll to position [3, 0]
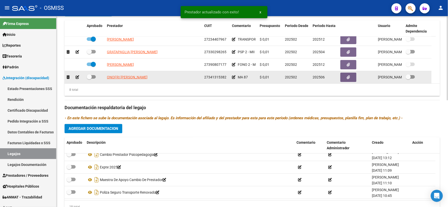
click at [90, 79] on span at bounding box center [89, 76] width 5 height 5
click at [89, 79] on input "checkbox" at bounding box center [89, 79] width 0 height 0
checkbox input "true"
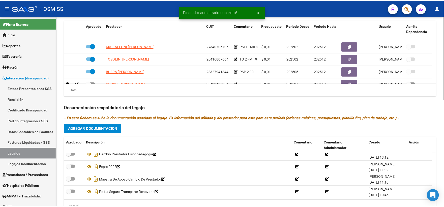
scroll to position [55, 0]
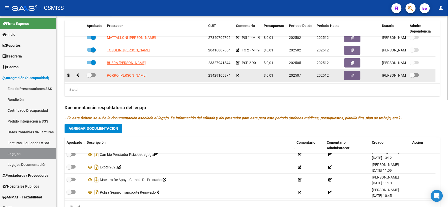
click at [236, 77] on icon at bounding box center [238, 76] width 4 height 4
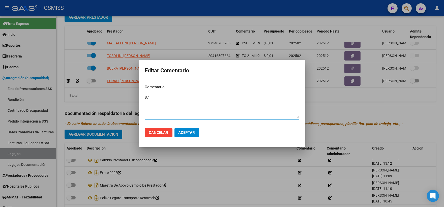
type textarea "87"
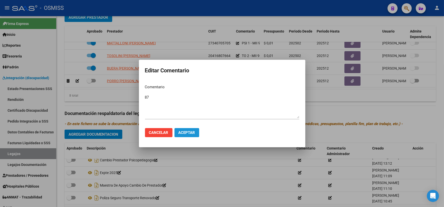
click at [187, 131] on span "Aceptar" at bounding box center [186, 132] width 17 height 5
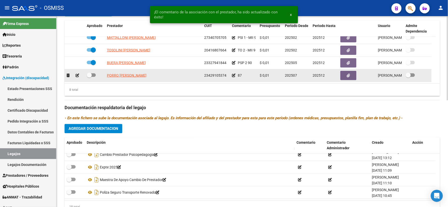
click at [87, 78] on span at bounding box center [89, 75] width 5 height 5
click at [89, 77] on input "checkbox" at bounding box center [89, 77] width 0 height 0
checkbox input "true"
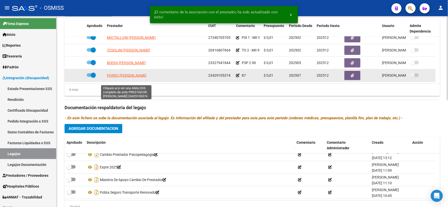
click at [119, 77] on span "PORRO [PERSON_NAME]" at bounding box center [127, 75] width 40 height 4
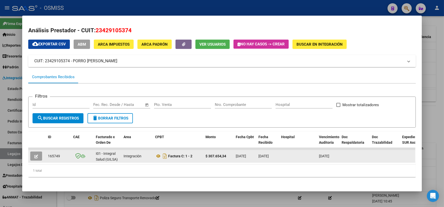
click at [37, 155] on button "button" at bounding box center [36, 155] width 12 height 9
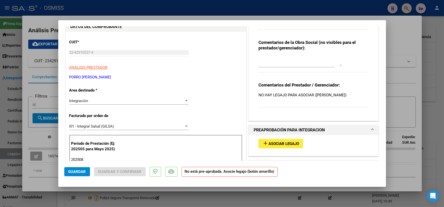
scroll to position [56, 0]
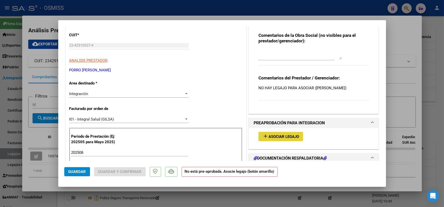
click at [276, 137] on span "Asociar Legajo" at bounding box center [283, 136] width 30 height 5
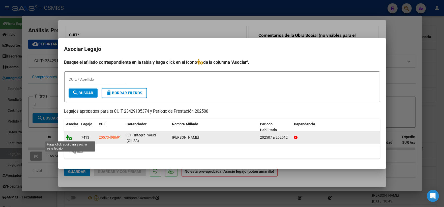
click at [68, 135] on icon at bounding box center [69, 137] width 6 height 6
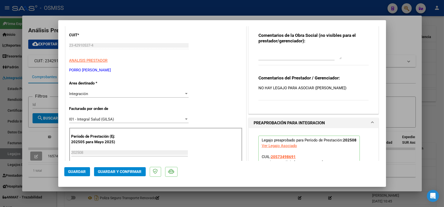
click at [76, 170] on span "Guardar" at bounding box center [77, 171] width 18 height 5
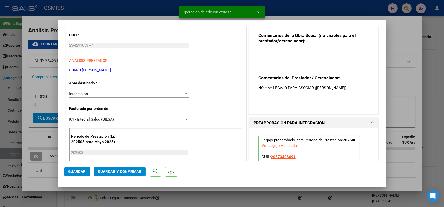
click at [397, 106] on div at bounding box center [222, 103] width 444 height 207
type input "$ 0,00"
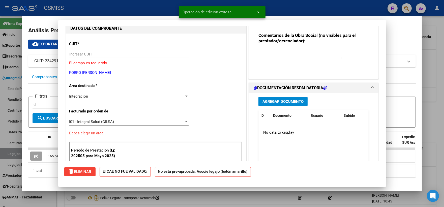
scroll to position [0, 0]
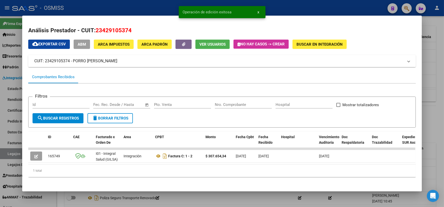
click at [432, 110] on div at bounding box center [222, 103] width 444 height 207
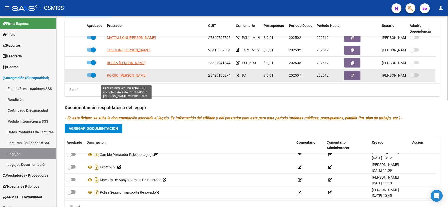
click at [117, 77] on span "PORRO [PERSON_NAME]" at bounding box center [127, 75] width 40 height 4
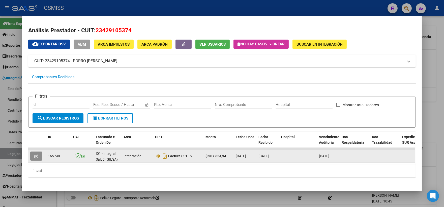
click at [34, 155] on icon "button" at bounding box center [36, 156] width 4 height 4
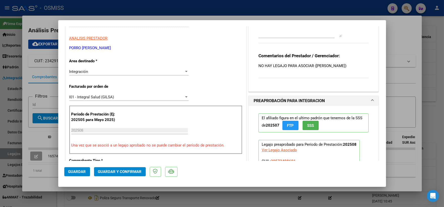
scroll to position [84, 0]
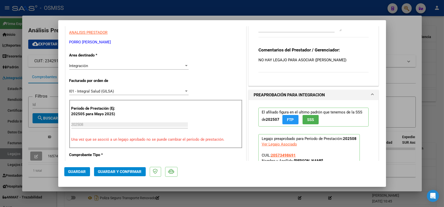
click at [431, 101] on div at bounding box center [222, 103] width 444 height 207
type input "$ 0,00"
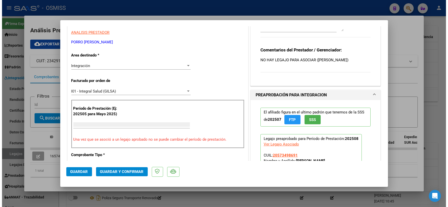
scroll to position [0, 0]
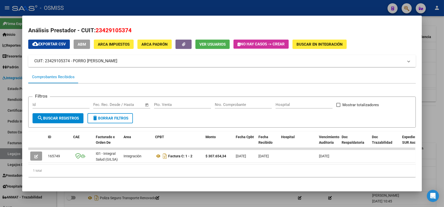
click at [431, 101] on div at bounding box center [222, 103] width 444 height 207
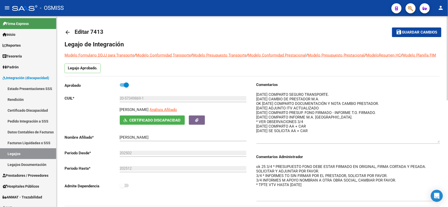
click at [417, 32] on span "Guardar cambios" at bounding box center [419, 32] width 35 height 5
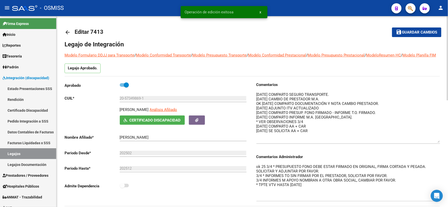
click at [67, 30] on mat-icon "arrow_back" at bounding box center [67, 32] width 6 height 6
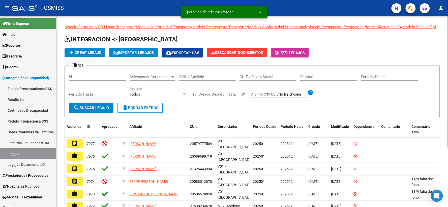
click at [197, 79] on input "CUIL / Apellido" at bounding box center [207, 77] width 57 height 5
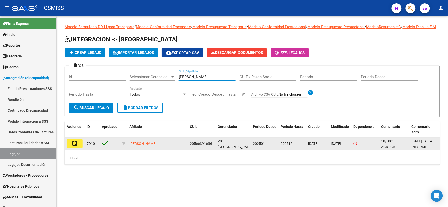
type input "[PERSON_NAME]"
click at [74, 146] on mat-icon "assignment" at bounding box center [75, 143] width 6 height 6
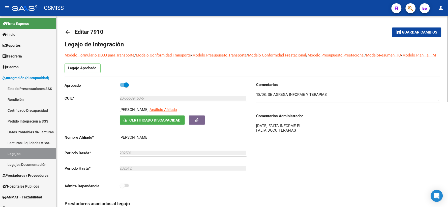
drag, startPoint x: 439, startPoint y: 139, endPoint x: 439, endPoint y: 145, distance: 6.3
click at [439, 139] on textarea "[DATE] FALTA INFORME EI FALTA DOCU TERAPIAS" at bounding box center [348, 131] width 184 height 16
